Goal: Task Accomplishment & Management: Manage account settings

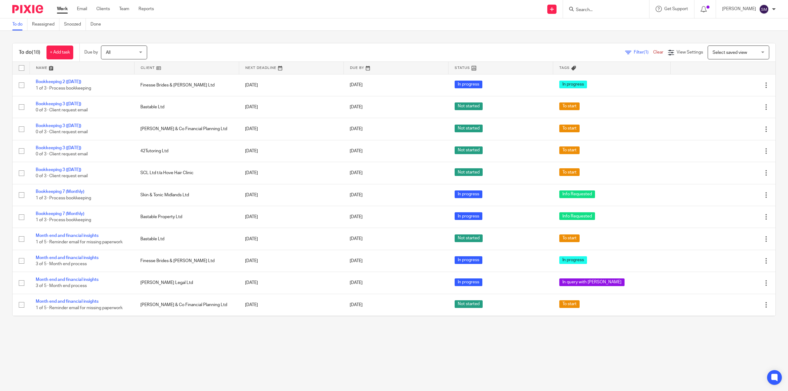
scroll to position [154, 0]
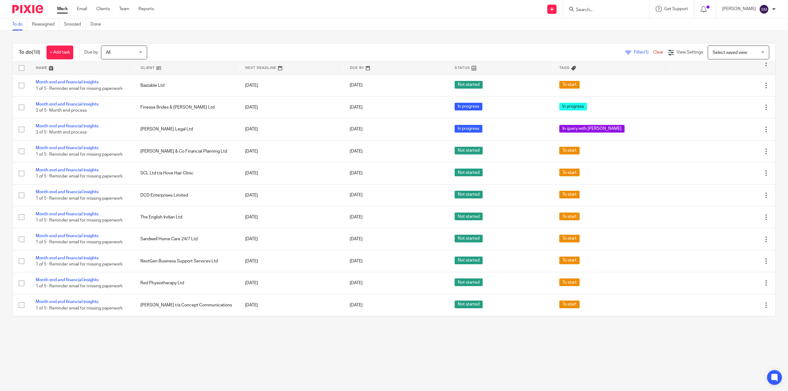
click at [675, 361] on main "To do Reassigned Snoozed Done To do (18) + Add task Due by All All Today Tomorr…" at bounding box center [394, 195] width 788 height 391
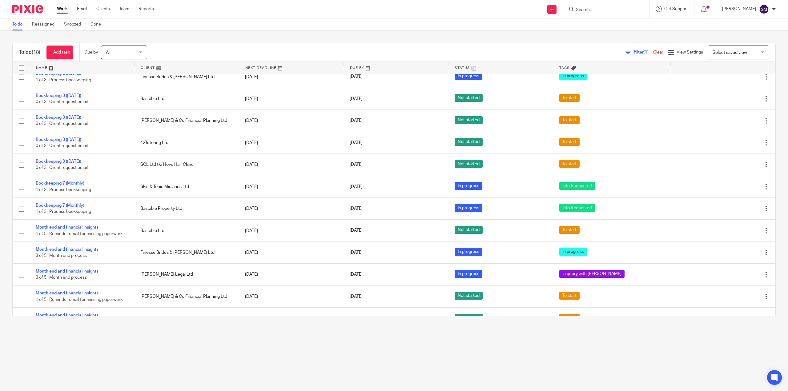
scroll to position [0, 0]
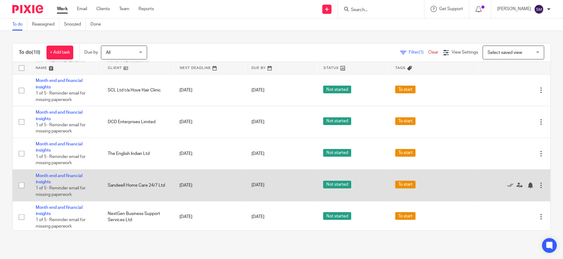
scroll to position [336, 0]
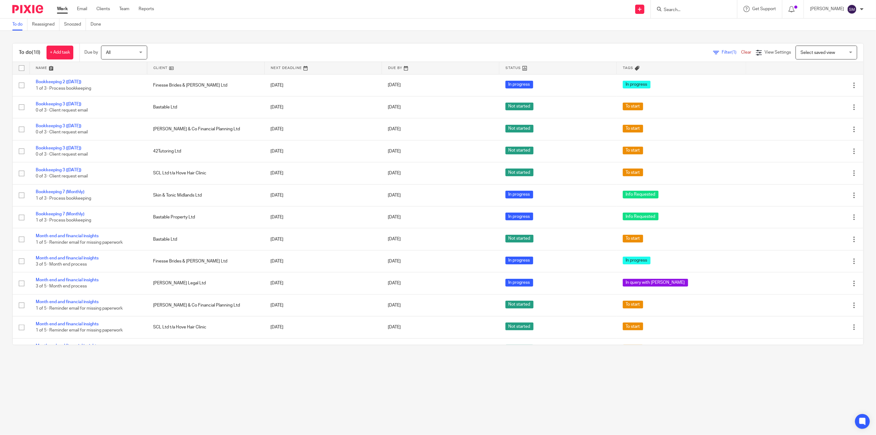
scroll to position [128, 0]
